Goal: Find specific page/section: Find specific page/section

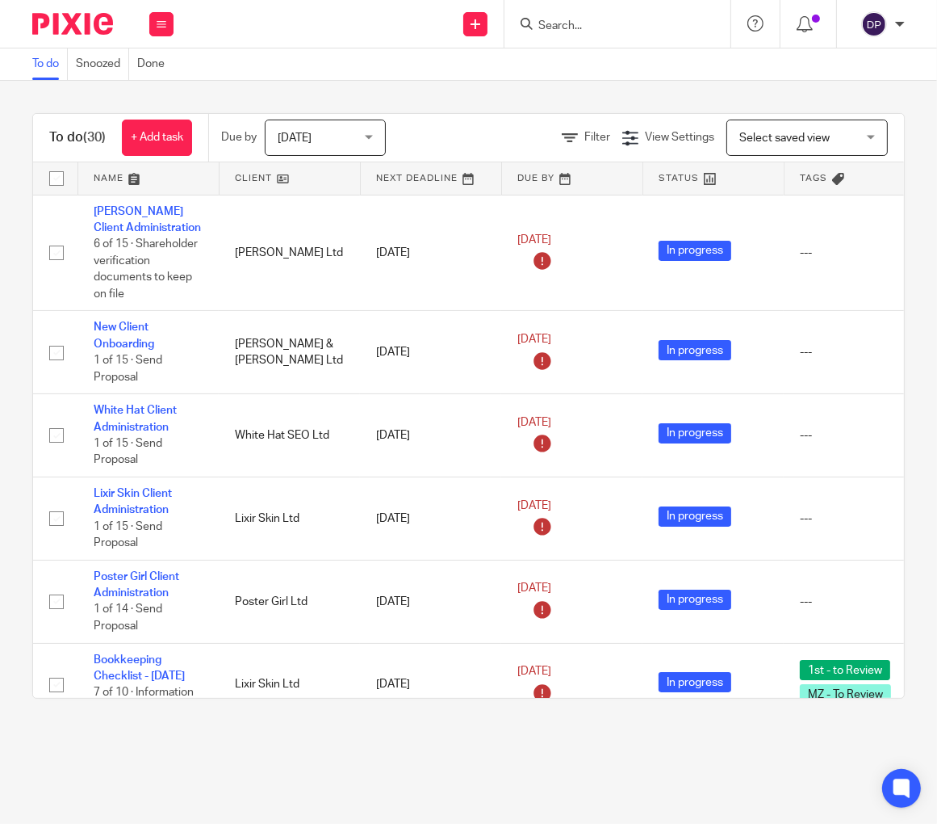
click at [537, 24] on input "Search" at bounding box center [609, 26] width 145 height 15
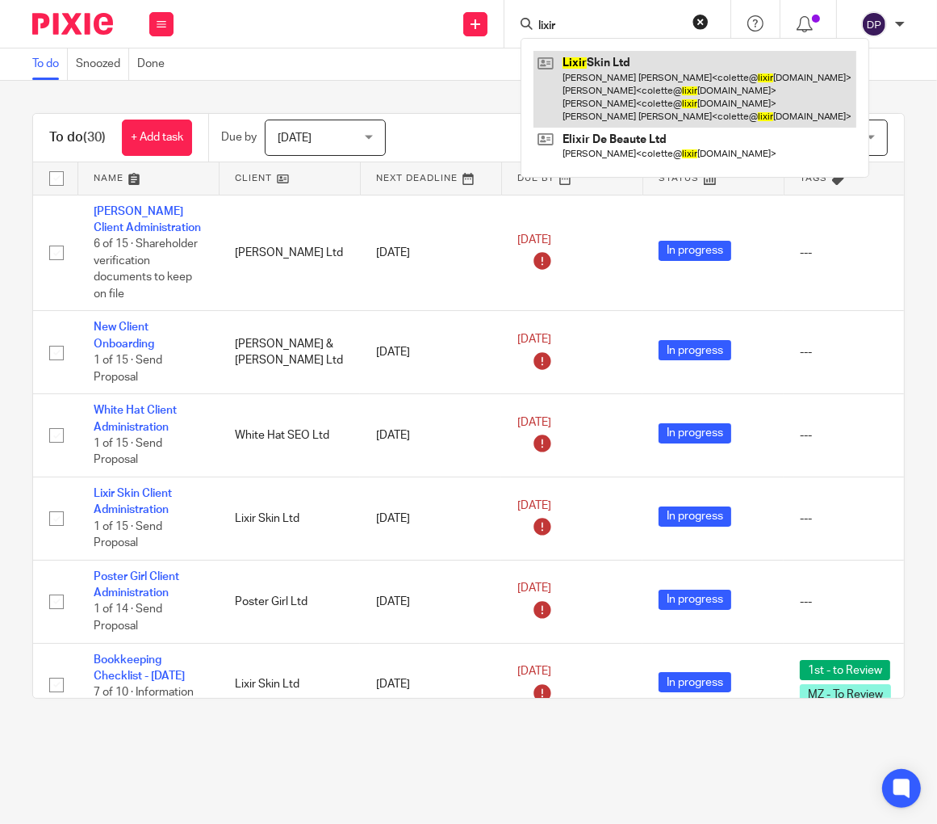
type input "lixir"
click at [536, 98] on link at bounding box center [695, 89] width 323 height 77
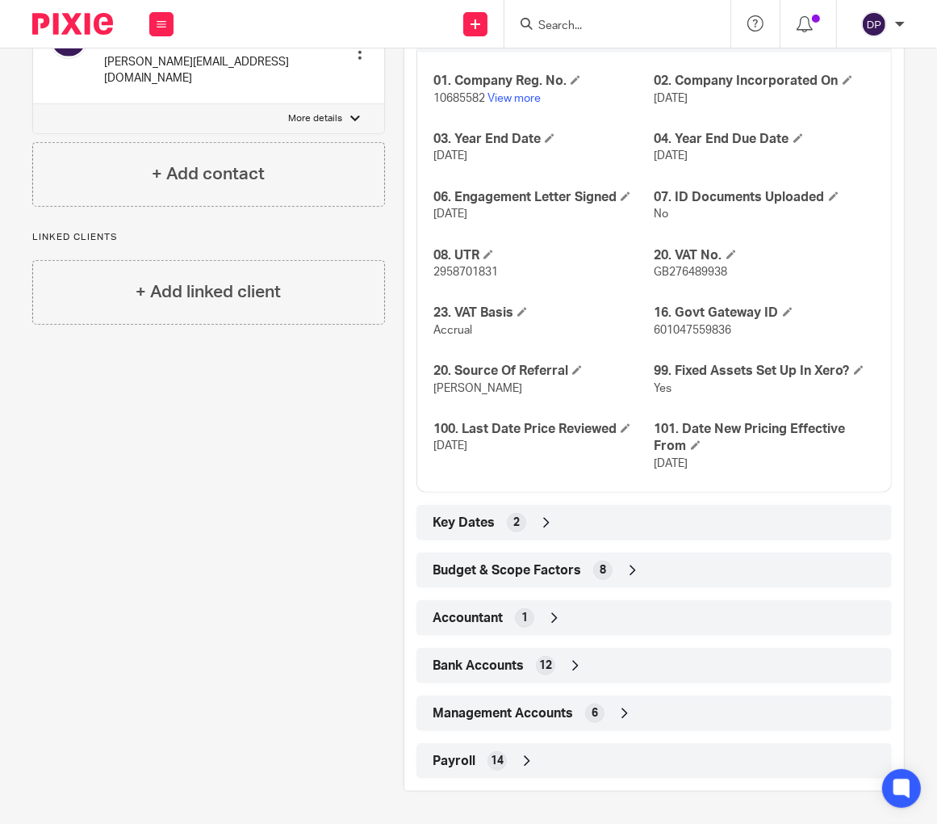
scroll to position [736, 0]
click at [429, 765] on div "Payroll 14" at bounding box center [654, 760] width 451 height 27
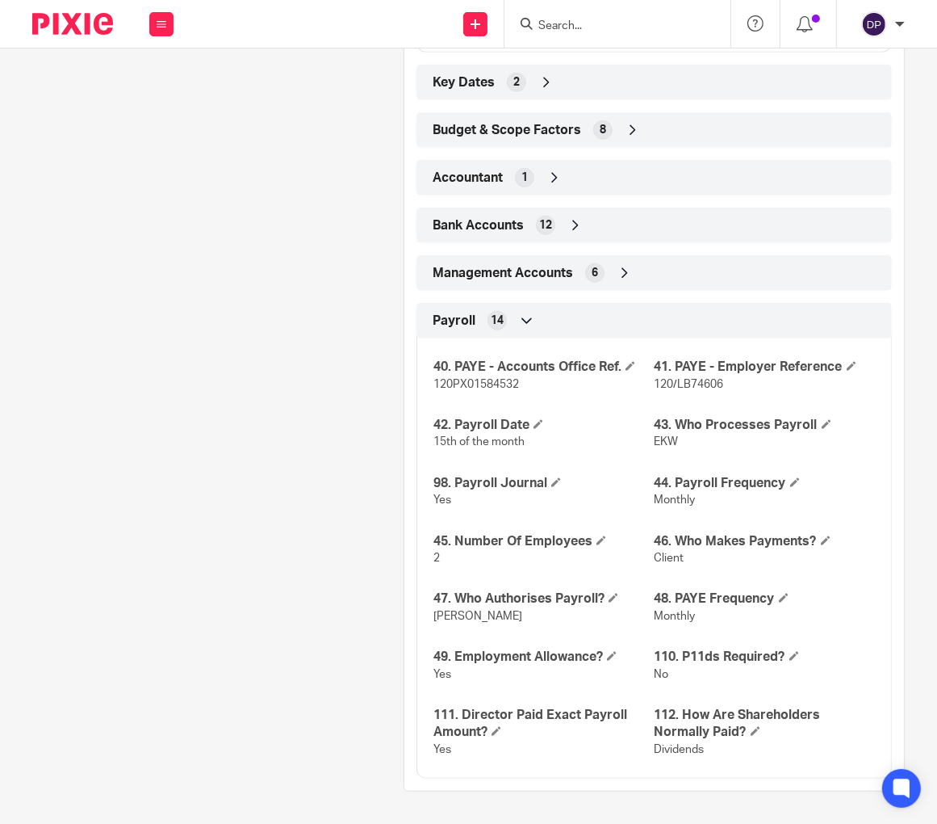
scroll to position [0, 0]
click at [522, 181] on span "1" at bounding box center [525, 178] width 6 height 16
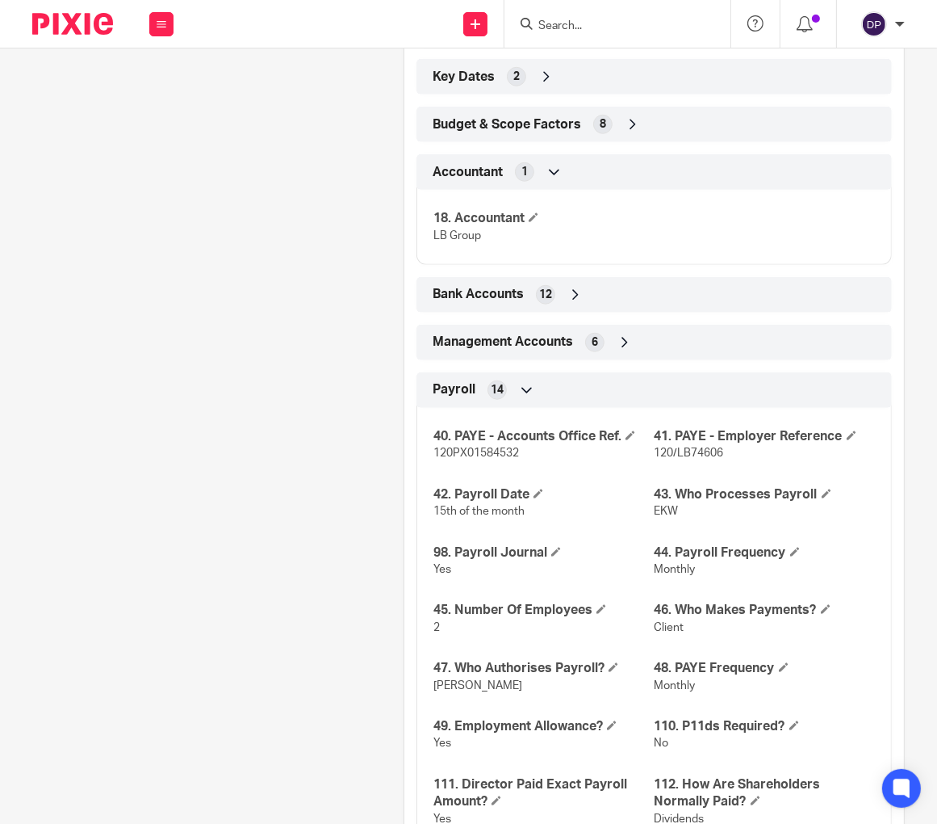
drag, startPoint x: 383, startPoint y: 248, endPoint x: 393, endPoint y: 245, distance: 10.8
click at [434, 241] on span "LB Group" at bounding box center [458, 235] width 48 height 11
click at [442, 227] on h4 "18. Accountant" at bounding box center [544, 218] width 220 height 17
click at [529, 222] on span at bounding box center [534, 217] width 10 height 10
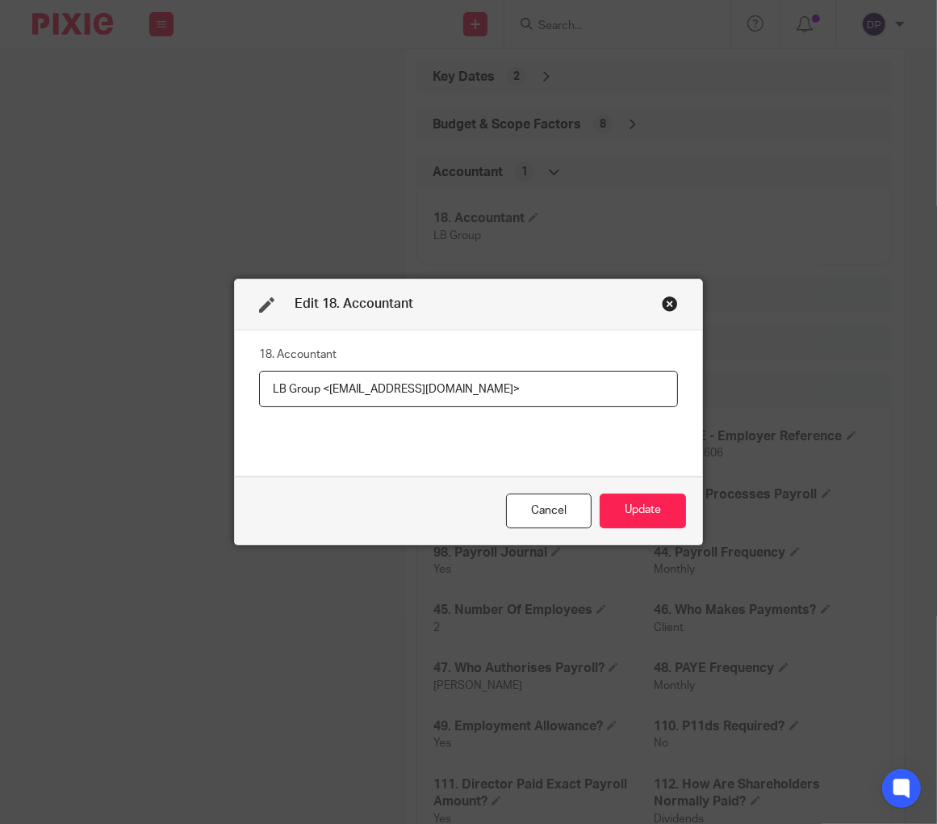
click at [510, 449] on div "18. Accountant LB Group <[EMAIL_ADDRESS][DOMAIN_NAME]>" at bounding box center [468, 402] width 419 height 121
drag, startPoint x: 647, startPoint y: 520, endPoint x: 679, endPoint y: 526, distance: 32.9
click at [592, 520] on div "Cancel" at bounding box center [549, 510] width 86 height 35
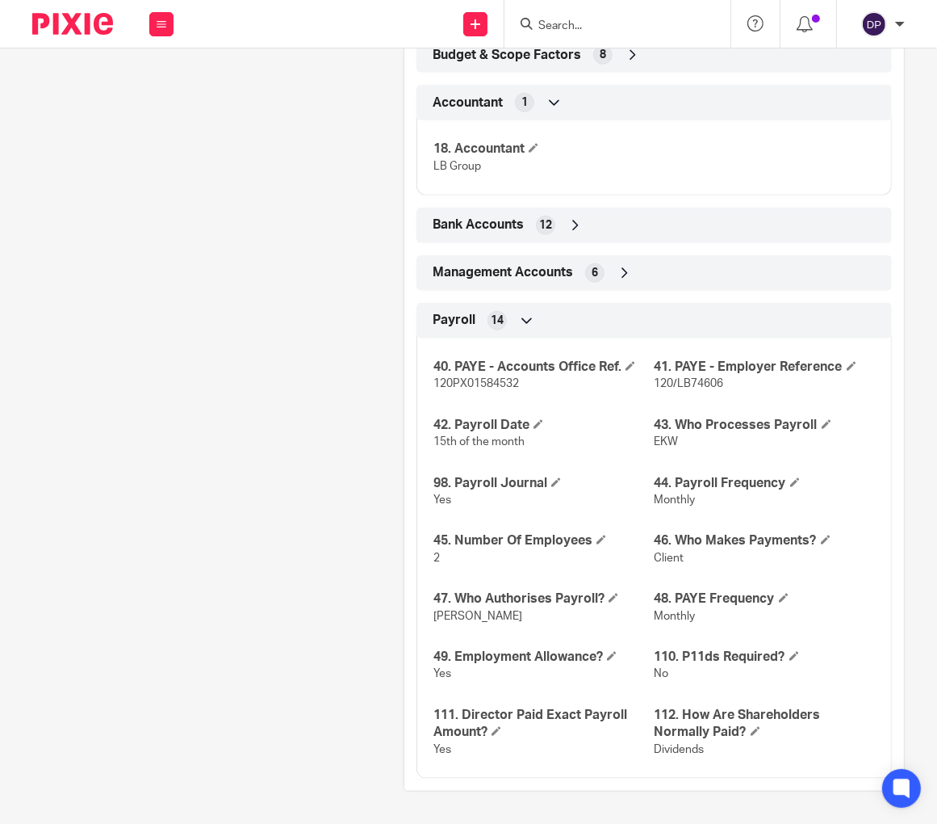
scroll to position [1246, 0]
click at [529, 153] on span at bounding box center [534, 148] width 10 height 10
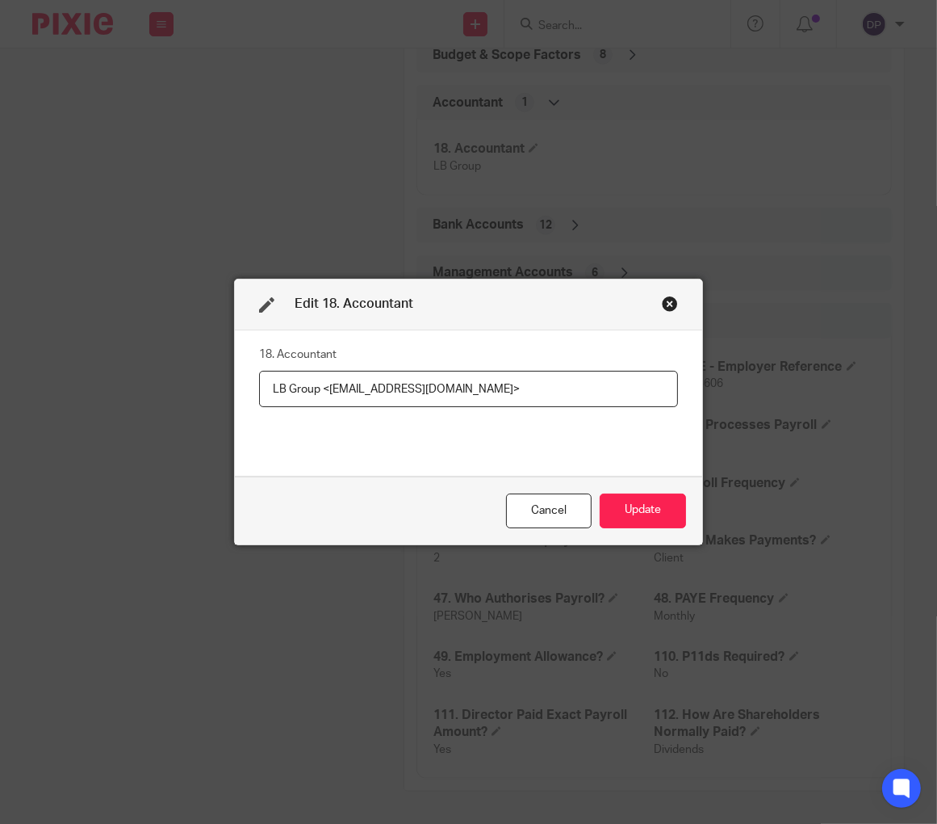
drag, startPoint x: 241, startPoint y: 388, endPoint x: 410, endPoint y: 391, distance: 168.8
click at [410, 391] on input "LB Group <mark.middleton@lbgroupltd.com>" at bounding box center [468, 389] width 419 height 36
click at [678, 297] on div "Close this dialog window" at bounding box center [670, 304] width 16 height 16
